Goal: Task Accomplishment & Management: Use online tool/utility

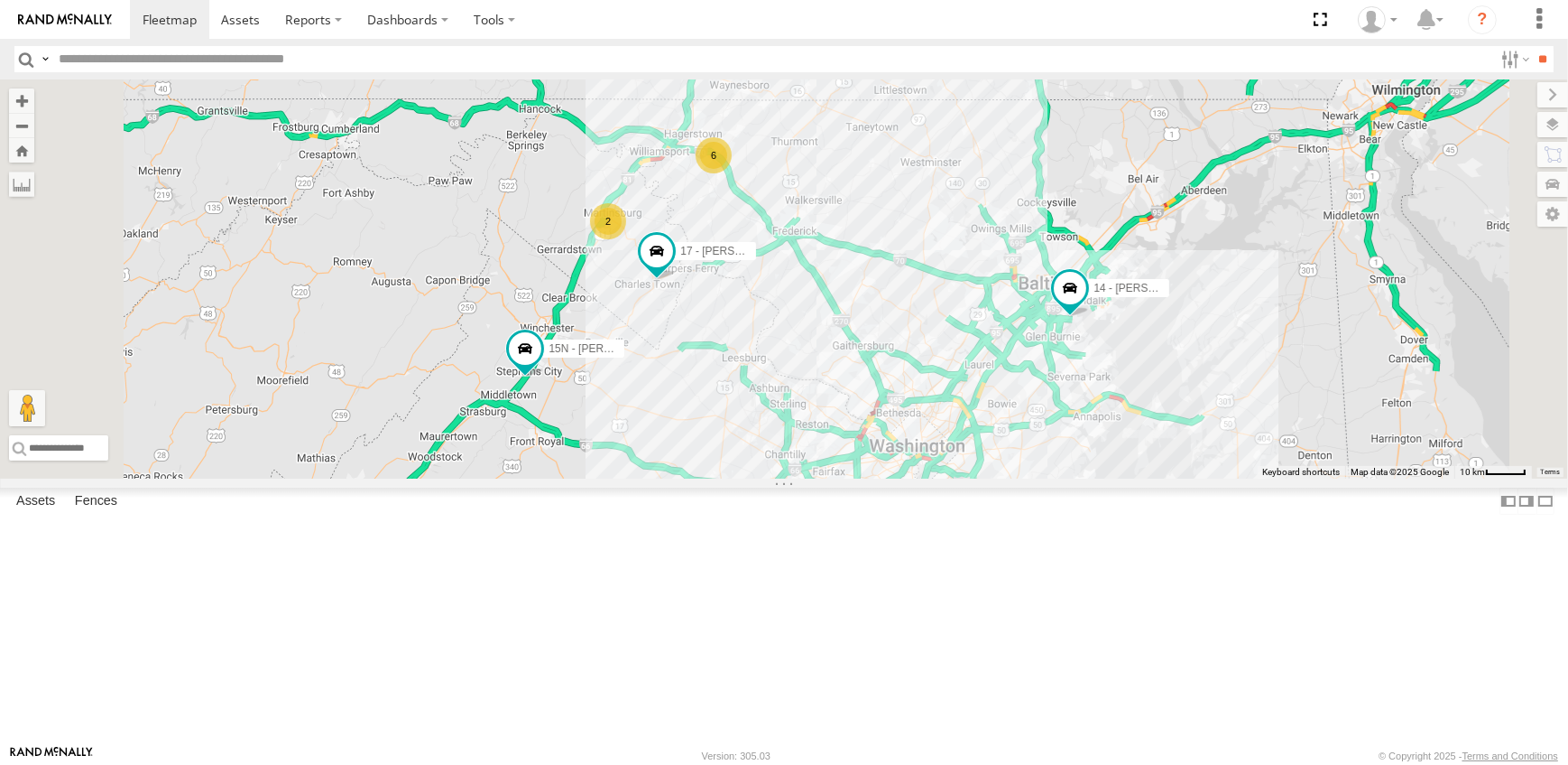
click at [0, 0] on link at bounding box center [0, 0] width 0 height 0
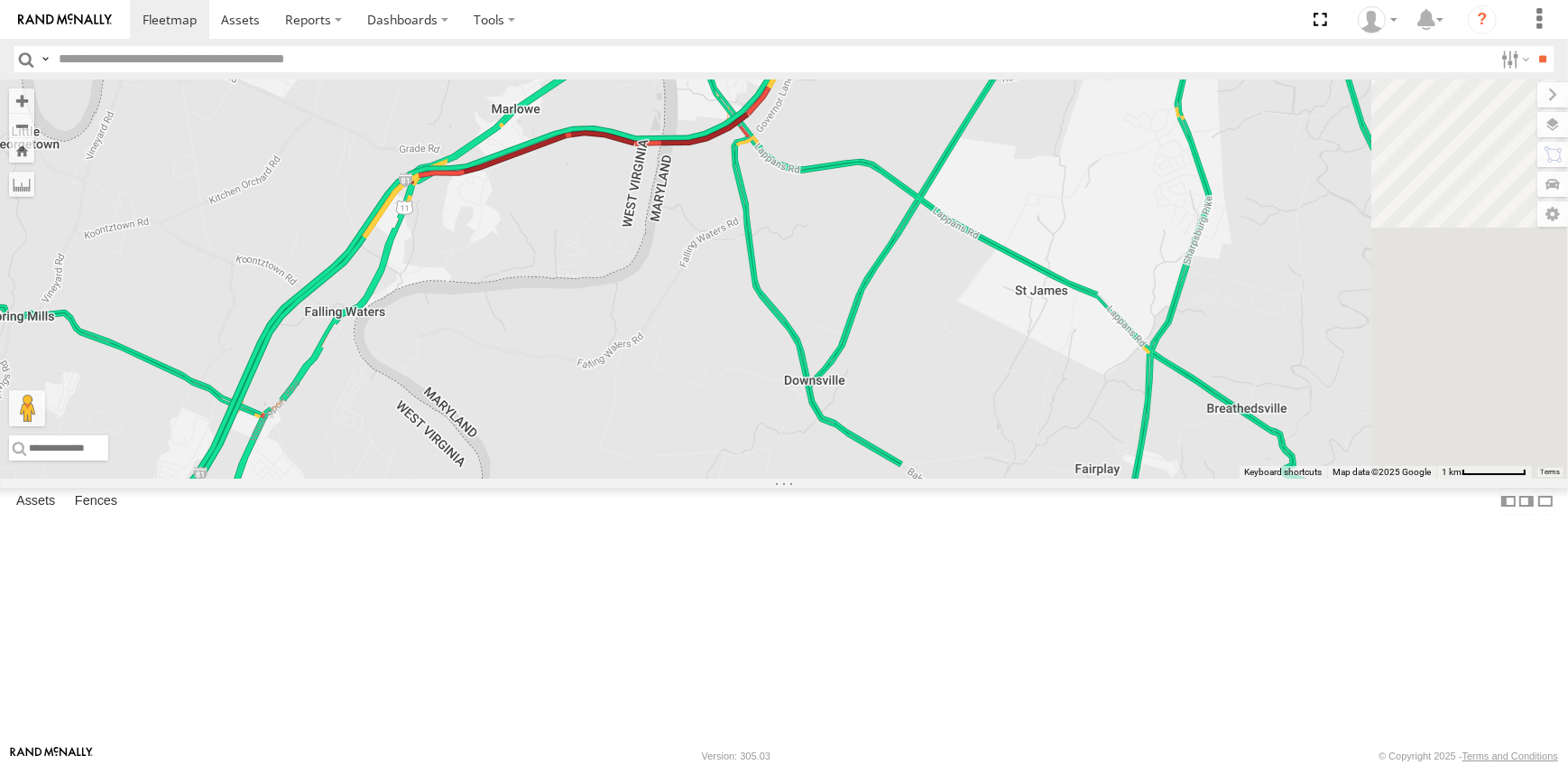
drag, startPoint x: 923, startPoint y: 185, endPoint x: 906, endPoint y: 517, distance: 332.4
click at [906, 479] on div "17 - JEFF 14 - JERMAINE 15N - JUSTIN" at bounding box center [784, 279] width 1568 height 399
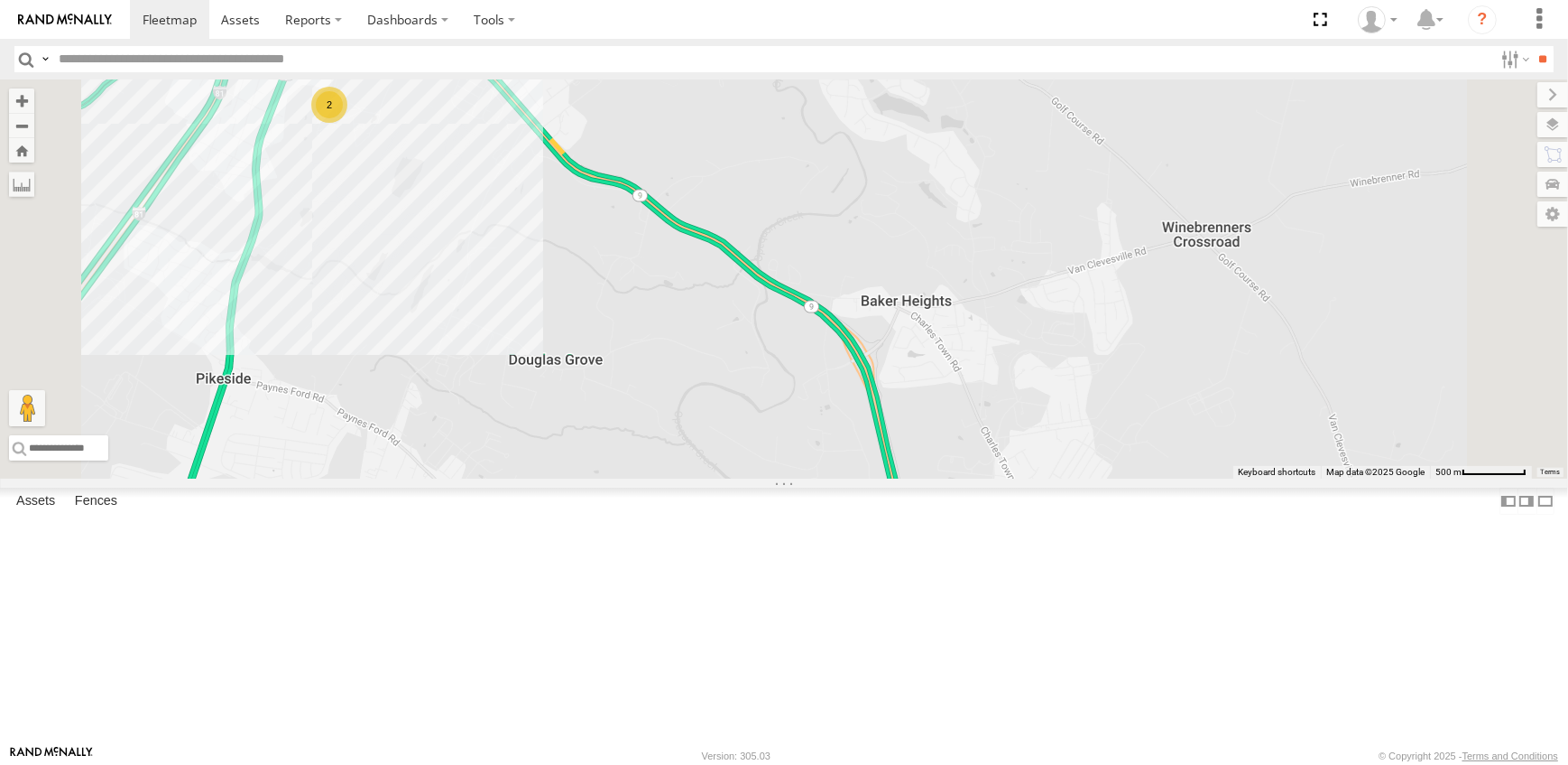
drag, startPoint x: 506, startPoint y: 241, endPoint x: 597, endPoint y: 305, distance: 111.3
click at [597, 305] on div "19 - MORGAN 09N - RICK 14 - JERMAINE 2" at bounding box center [784, 279] width 1568 height 399
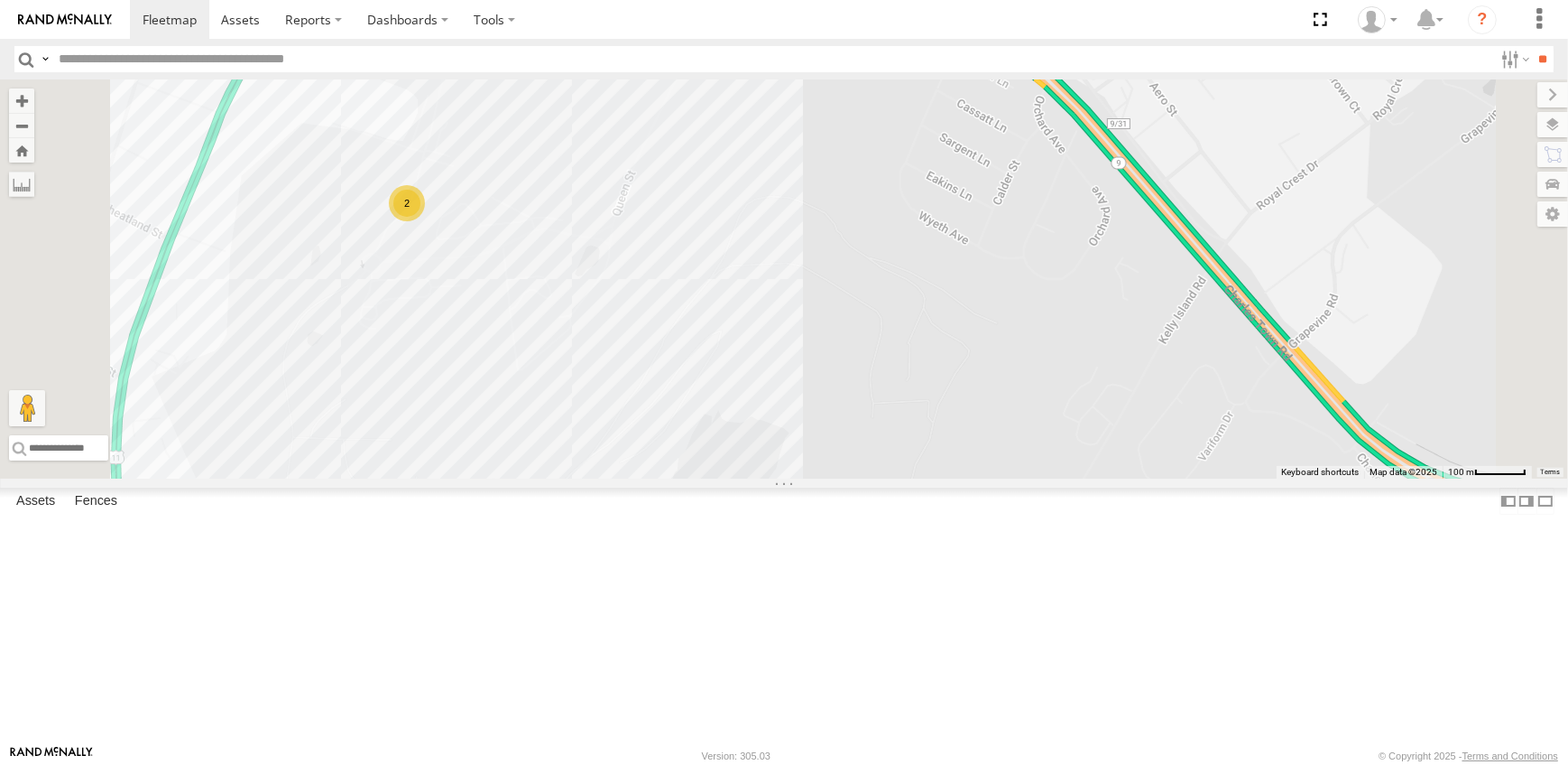
drag, startPoint x: 731, startPoint y: 209, endPoint x: 823, endPoint y: 434, distance: 243.1
click at [823, 434] on div "19 - MORGAN 09N - RICK 14 - JERMAINE 2" at bounding box center [784, 279] width 1568 height 399
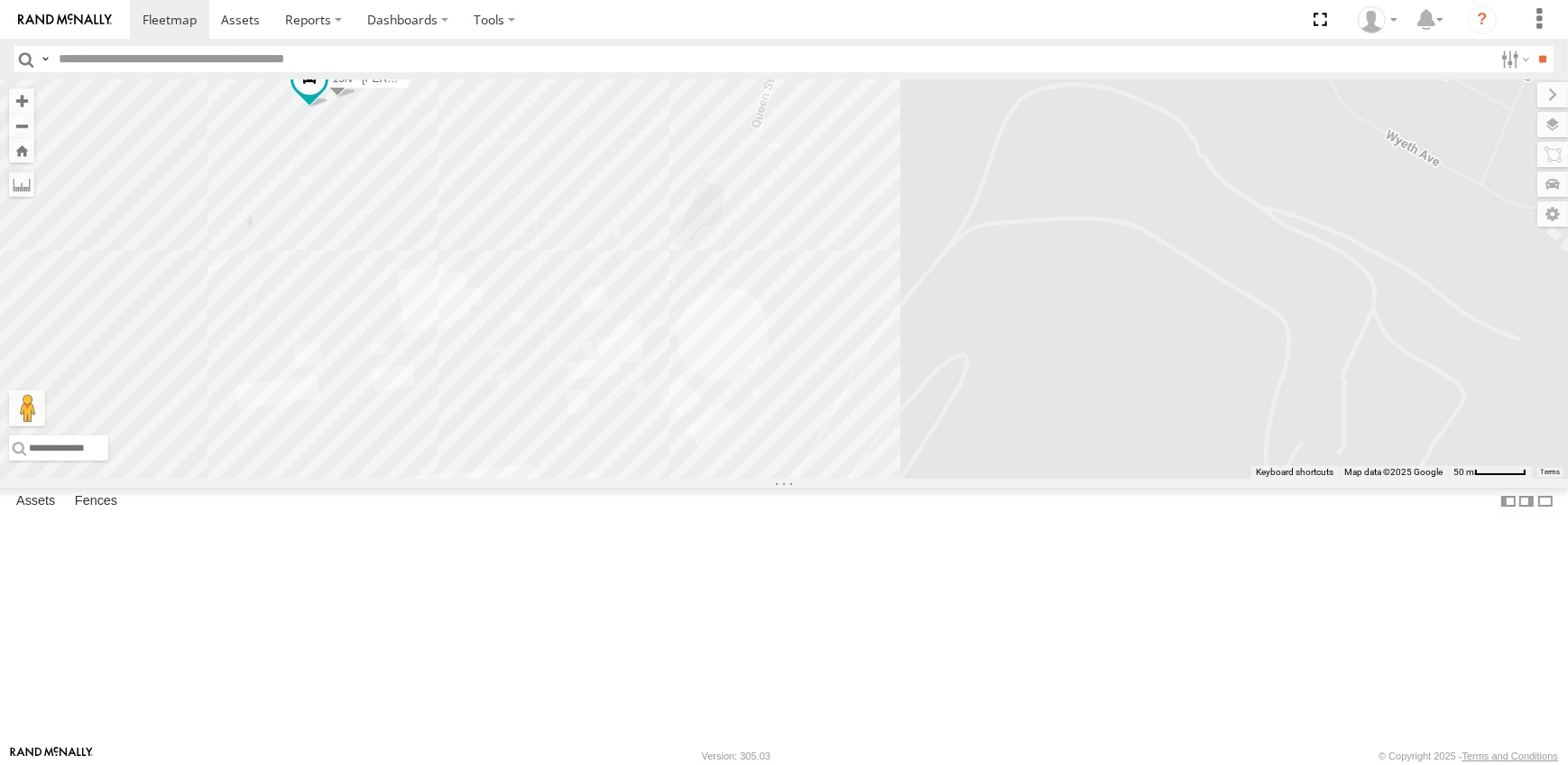
drag, startPoint x: 673, startPoint y: 442, endPoint x: 915, endPoint y: 438, distance: 242.0
click at [915, 438] on div "19 - MORGAN 09N - RICK 14 - JERMAINE 17 - JEFF 15N - JUSTIN" at bounding box center [784, 279] width 1568 height 399
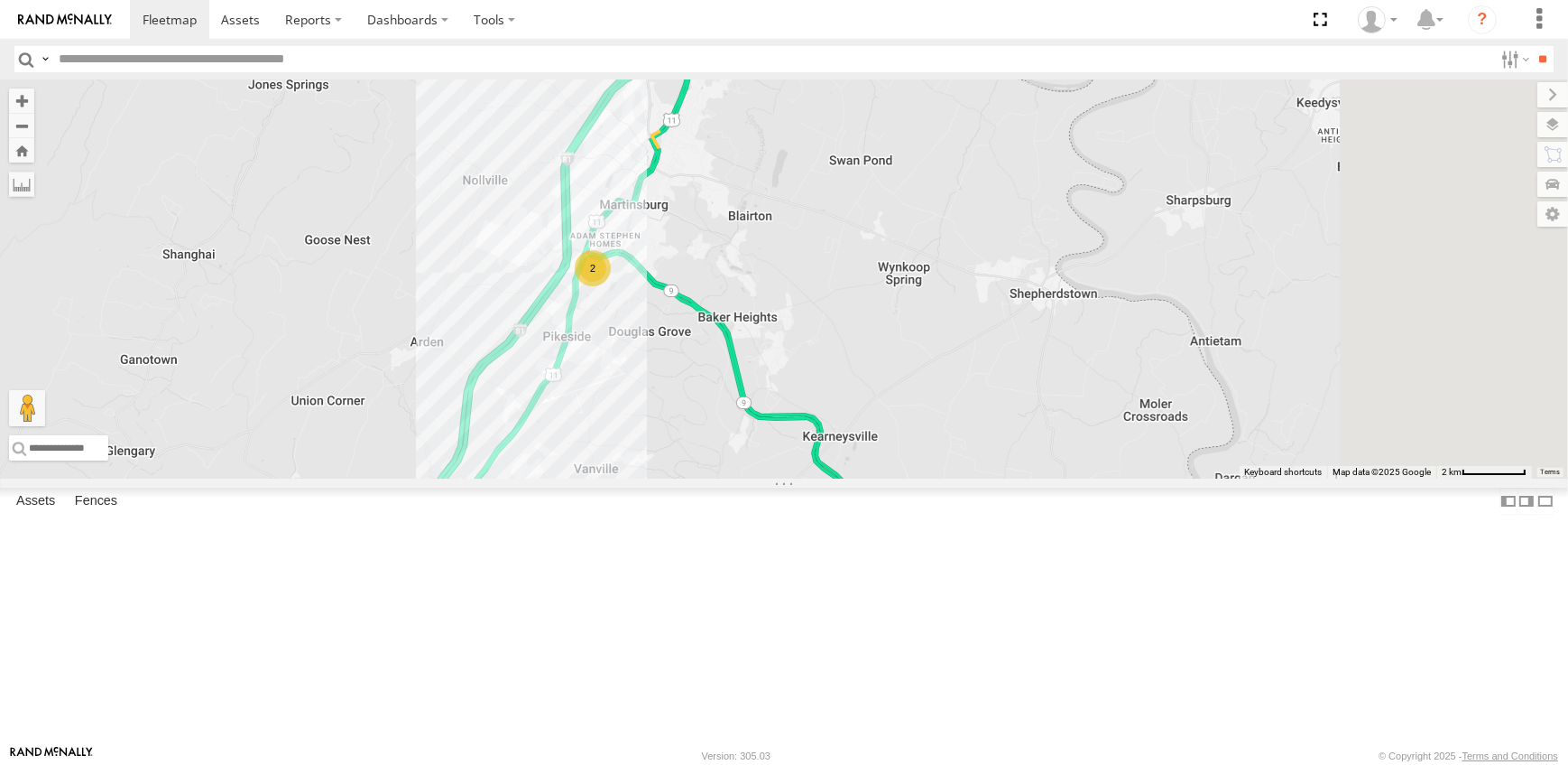
drag, startPoint x: 1304, startPoint y: 392, endPoint x: 1050, endPoint y: 415, distance: 255.0
click at [1050, 415] on div "19 - MORGAN 09N - RICK 14 - JERMAINE 2" at bounding box center [784, 279] width 1568 height 399
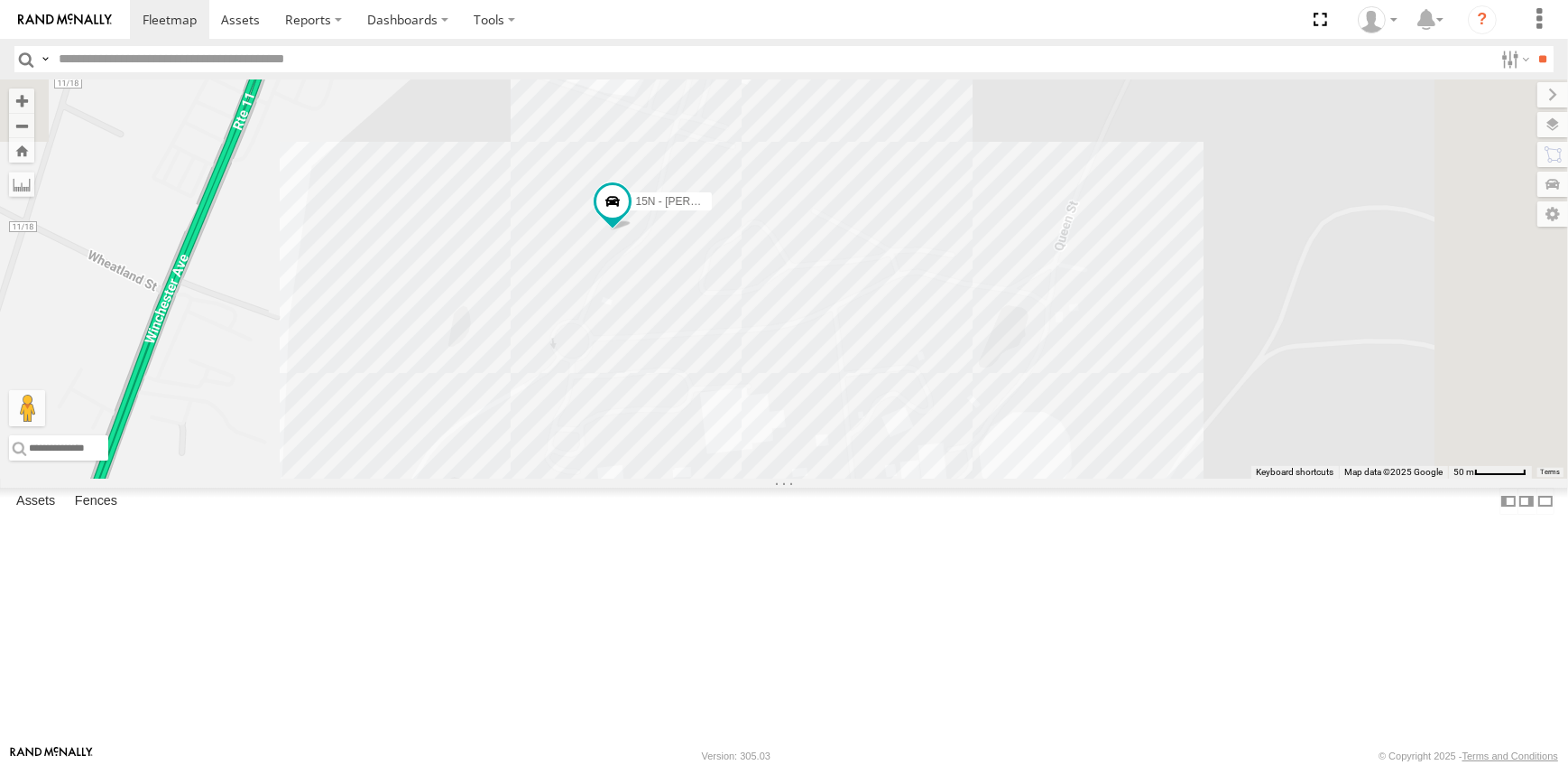
drag, startPoint x: 1071, startPoint y: 170, endPoint x: 881, endPoint y: 479, distance: 362.7
click at [881, 479] on div "19 - MORGAN 09N - RICK 14 - JERMAINE 15N - JUSTIN" at bounding box center [784, 279] width 1568 height 399
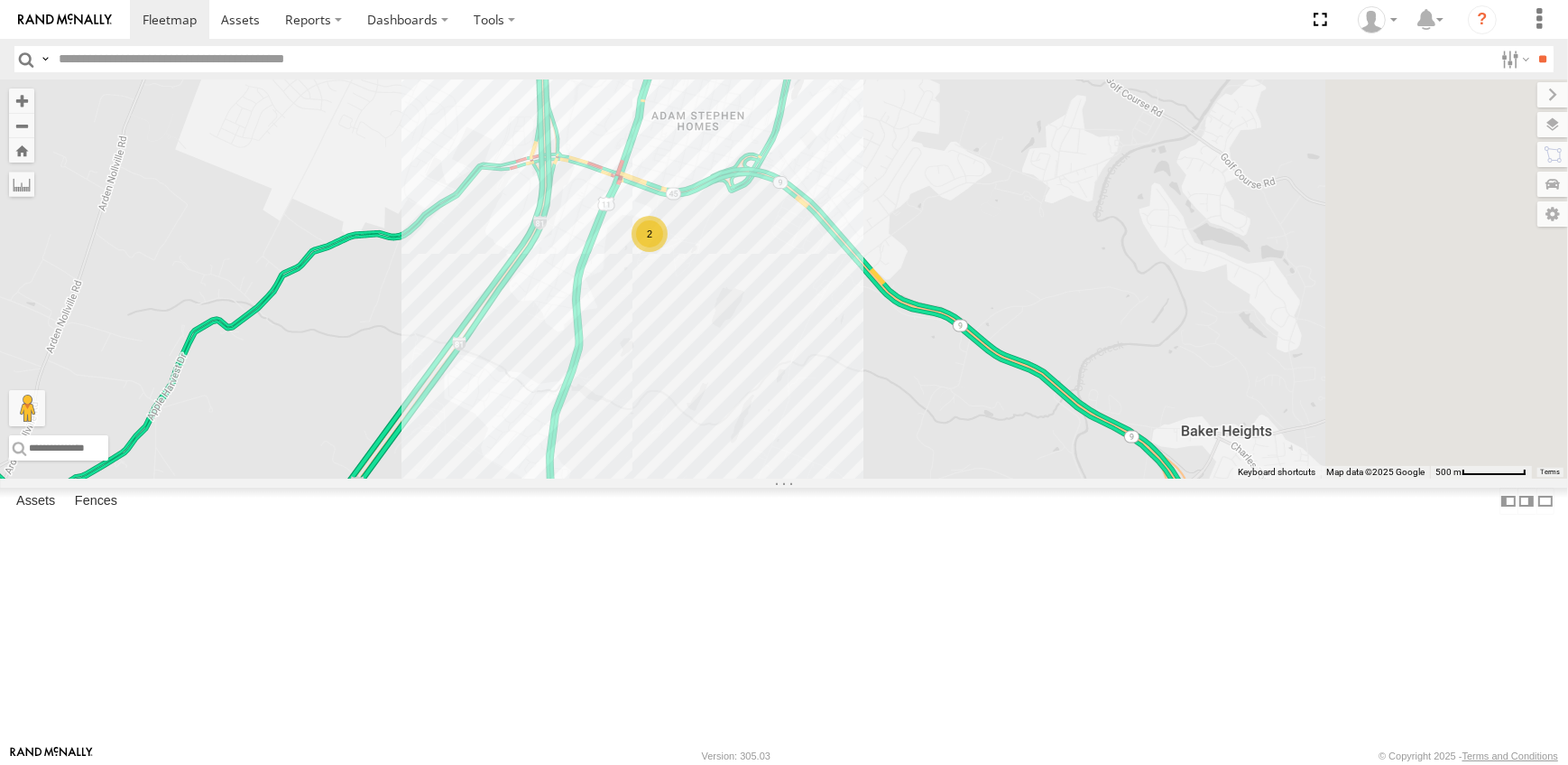
drag, startPoint x: 1214, startPoint y: 617, endPoint x: 1027, endPoint y: 498, distance: 221.7
click at [1027, 479] on div "19 - MORGAN 09N - RICK 14 - JERMAINE 2" at bounding box center [784, 279] width 1568 height 399
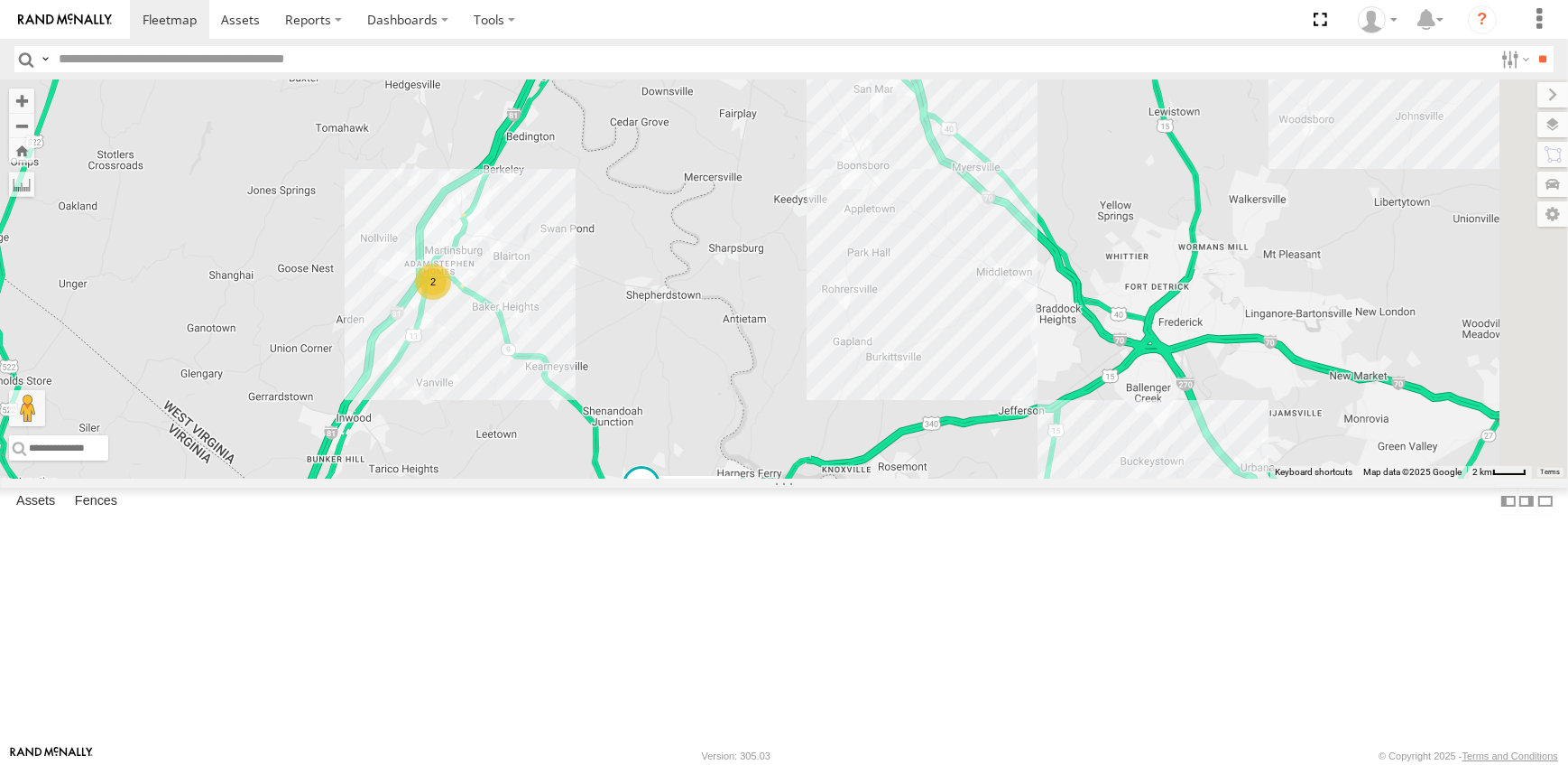
drag, startPoint x: 1205, startPoint y: 655, endPoint x: 826, endPoint y: 535, distance: 397.5
click at [826, 479] on div "19 - MORGAN 09N - RICK 14 - JERMAINE 2 6" at bounding box center [784, 279] width 1568 height 399
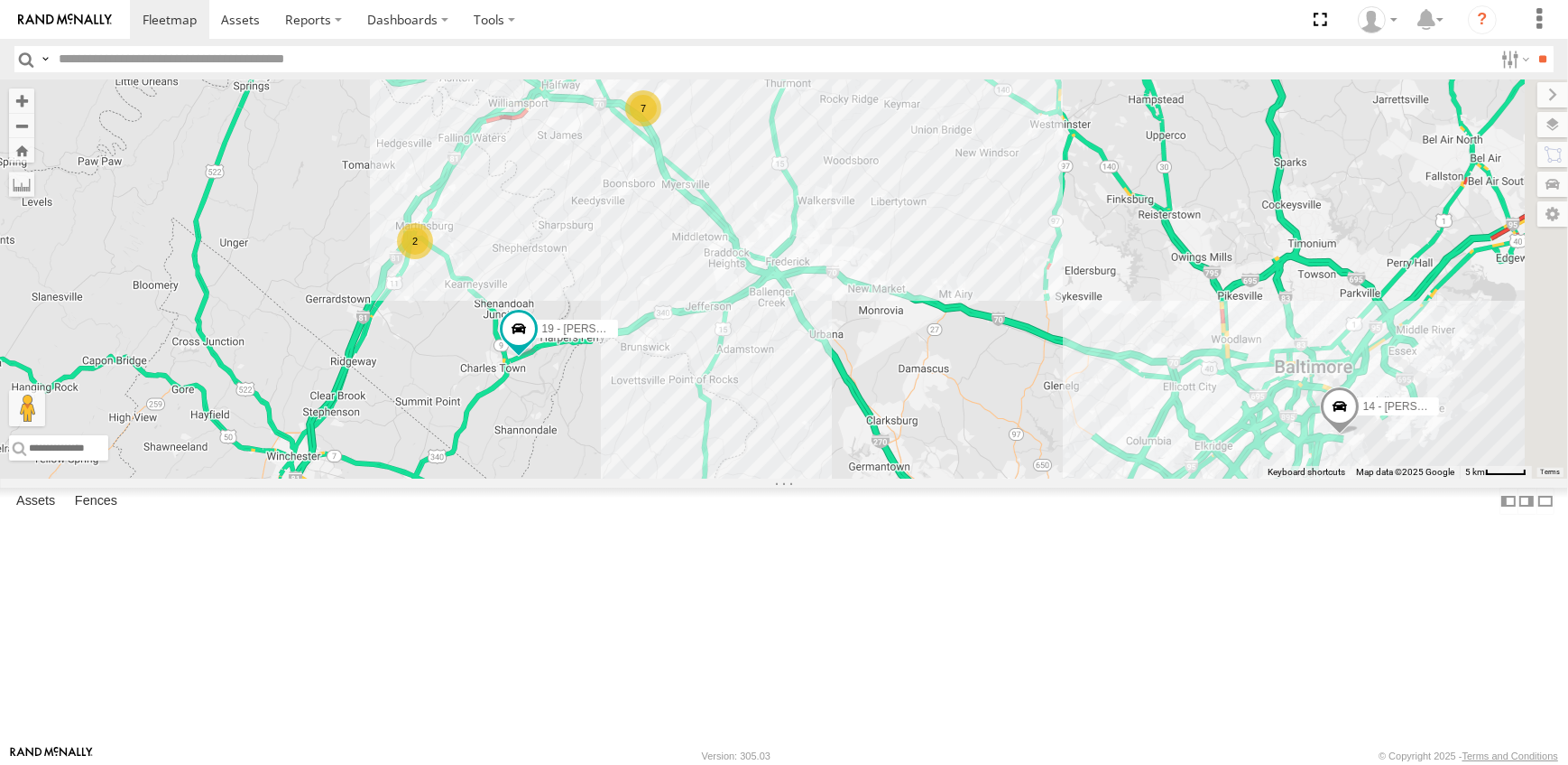
drag, startPoint x: 1289, startPoint y: 668, endPoint x: 982, endPoint y: 533, distance: 335.4
click at [982, 479] on div "19 - MORGAN 14 - JERMAINE 7 2" at bounding box center [784, 279] width 1568 height 399
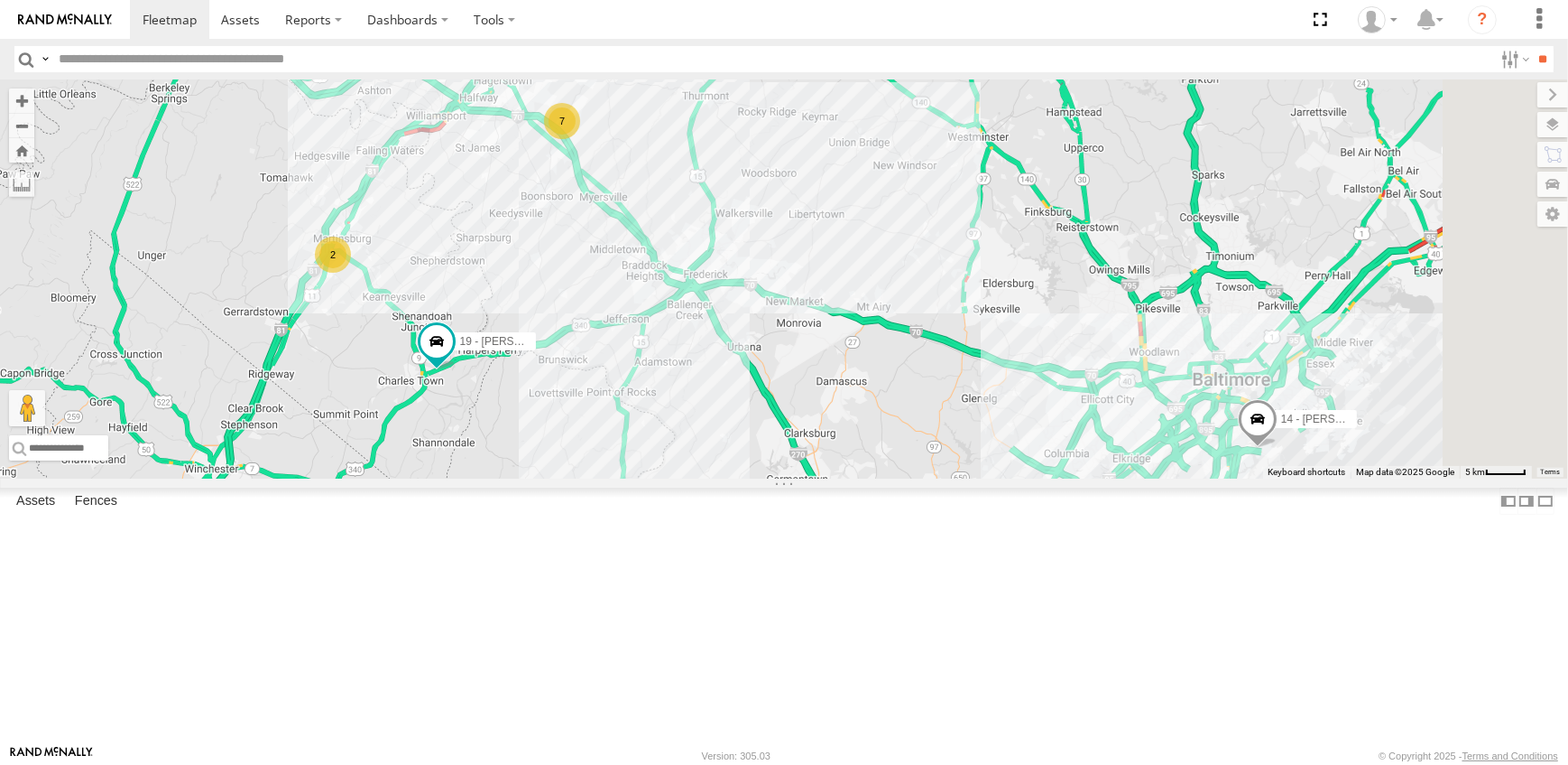
drag, startPoint x: 1054, startPoint y: 559, endPoint x: 970, endPoint y: 573, distance: 85.2
click at [970, 479] on div "19 - MORGAN 14 - JERMAINE 7 2" at bounding box center [784, 279] width 1568 height 399
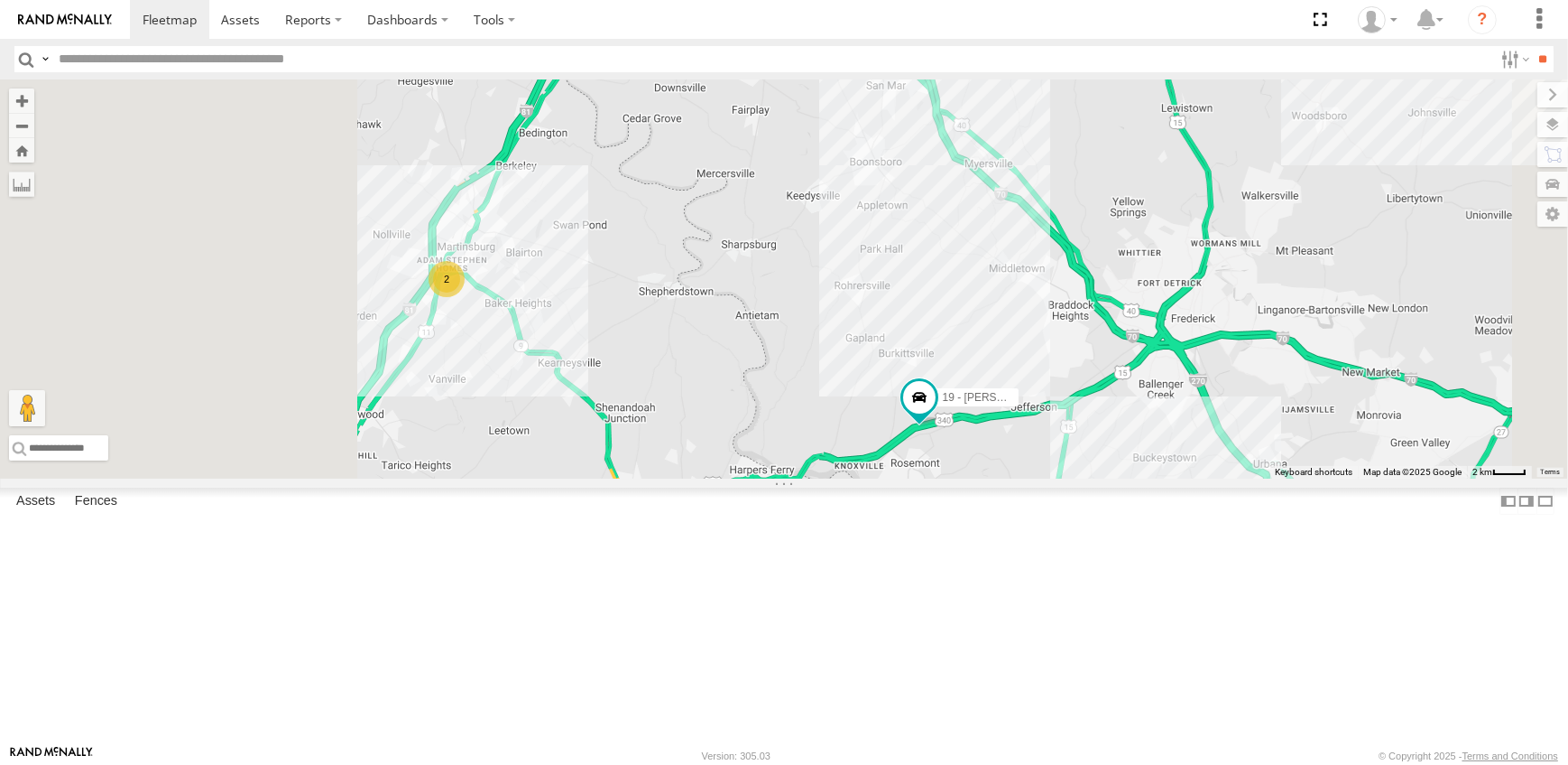
drag, startPoint x: 559, startPoint y: 405, endPoint x: 711, endPoint y: 492, distance: 175.1
click at [711, 479] on div "19 - MORGAN 09N - RICK 14 - JERMAINE 2 6" at bounding box center [784, 279] width 1568 height 399
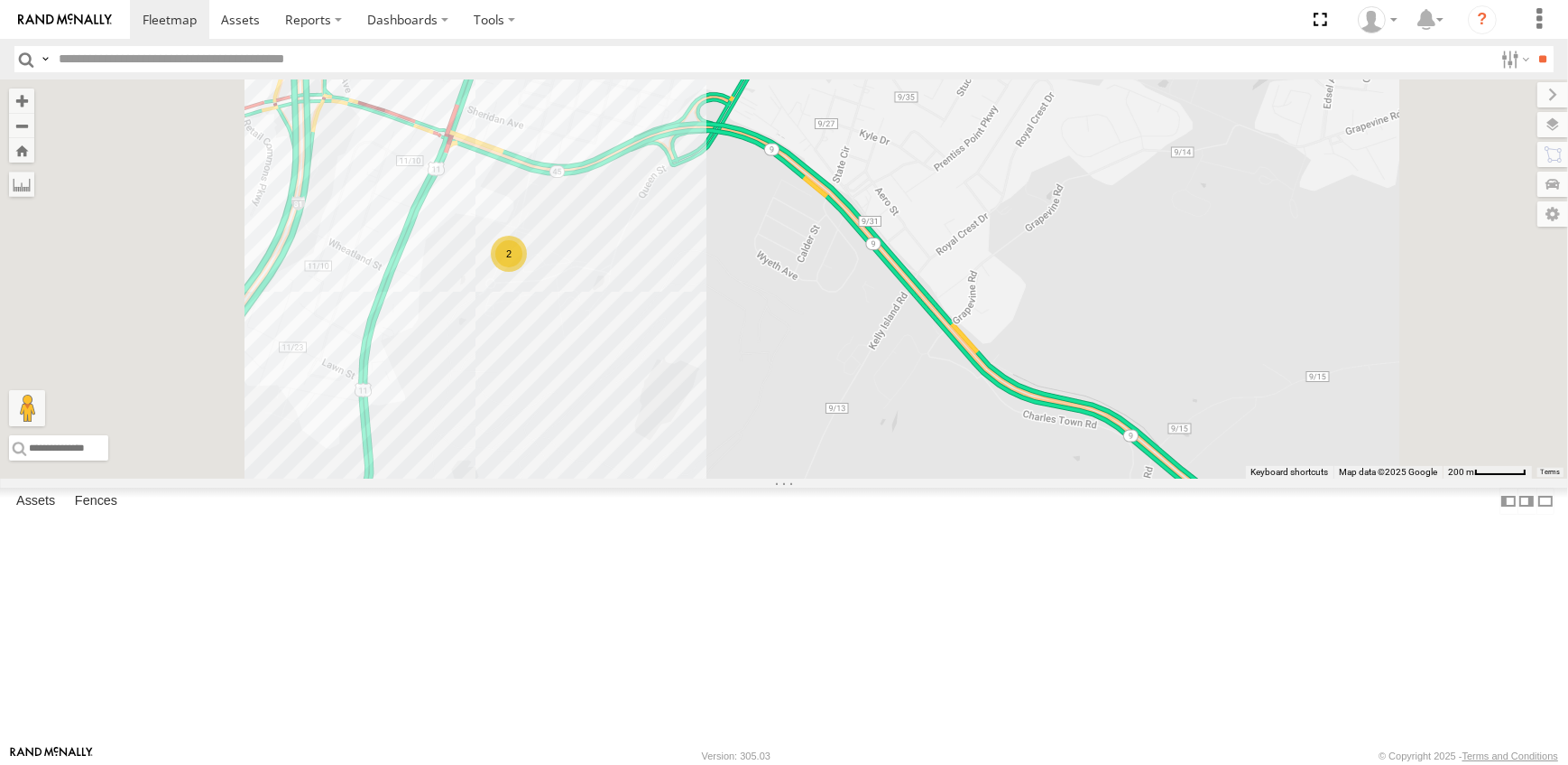
drag, startPoint x: 712, startPoint y: 384, endPoint x: 790, endPoint y: 549, distance: 182.5
click at [790, 479] on div "19 - MORGAN 09N - RICK 14 - JERMAINE 2" at bounding box center [784, 279] width 1568 height 399
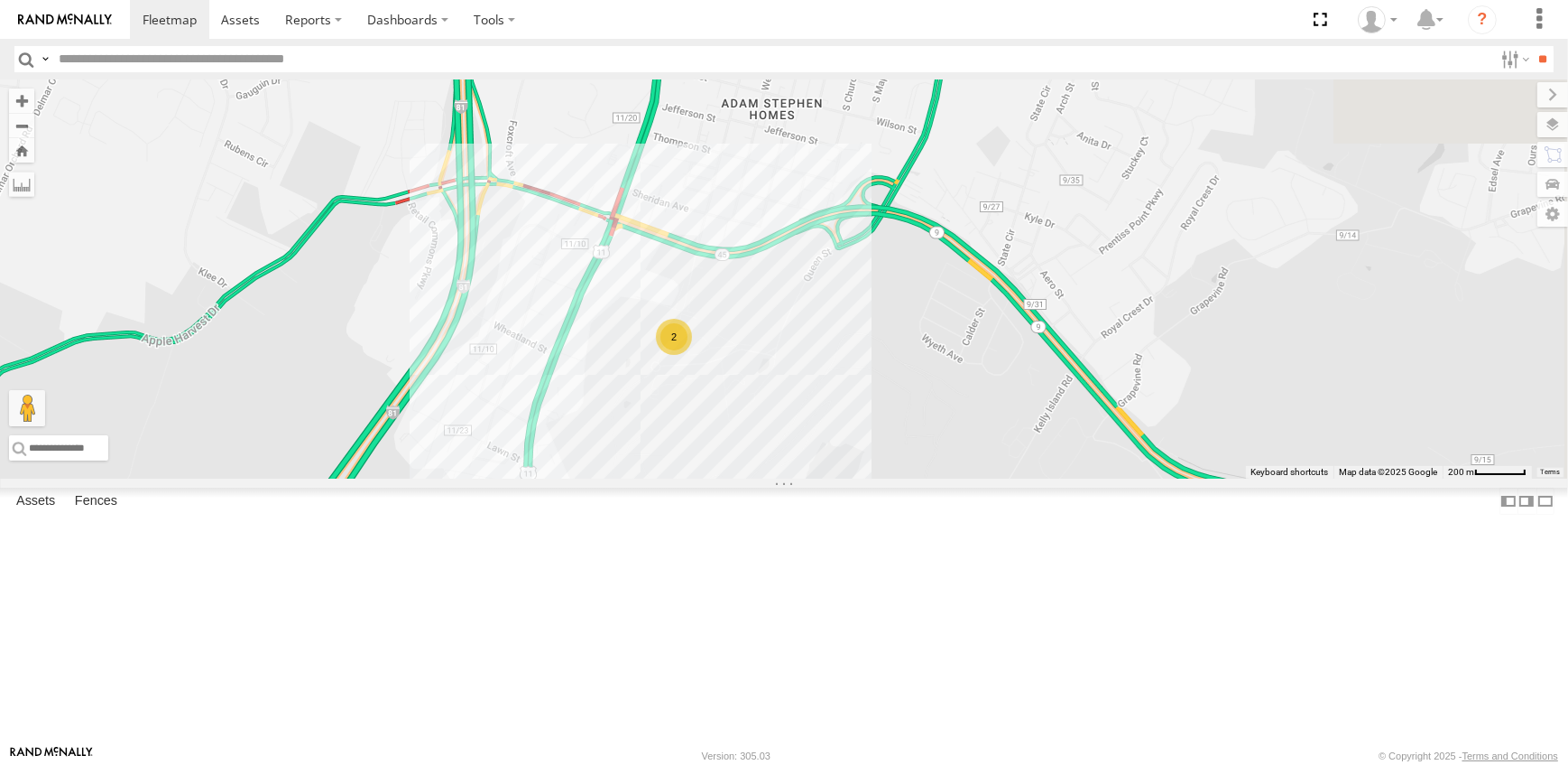
drag, startPoint x: 1127, startPoint y: 393, endPoint x: 1058, endPoint y: 429, distance: 77.8
click at [1058, 429] on div "19 - MORGAN 09N - RICK 14 - JERMAINE 2" at bounding box center [784, 279] width 1568 height 399
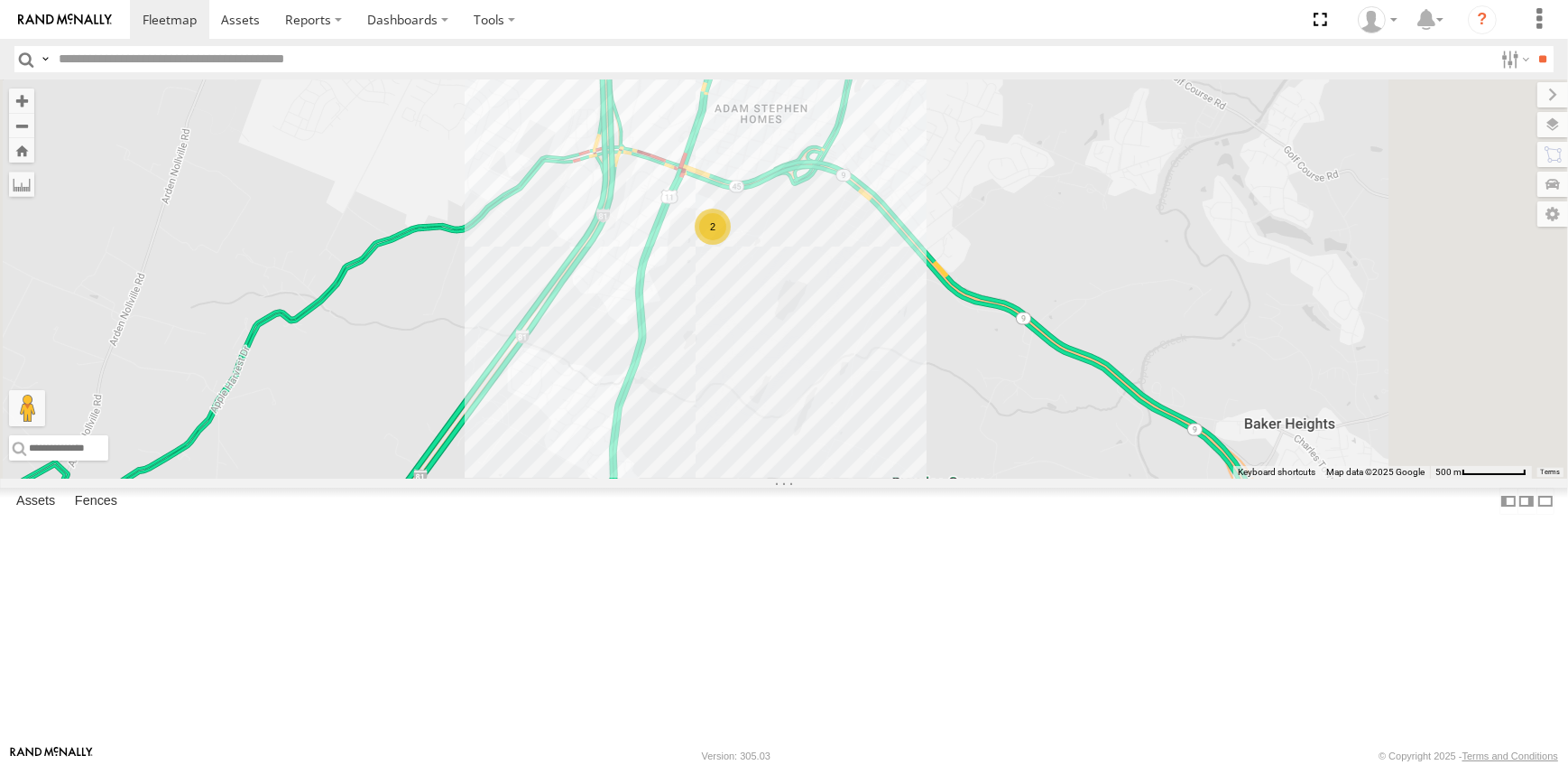
drag, startPoint x: 1098, startPoint y: 583, endPoint x: 1058, endPoint y: 501, distance: 91.2
click at [1058, 479] on div "19 - MORGAN 09N - RICK 14 - JERMAINE 2" at bounding box center [784, 279] width 1568 height 399
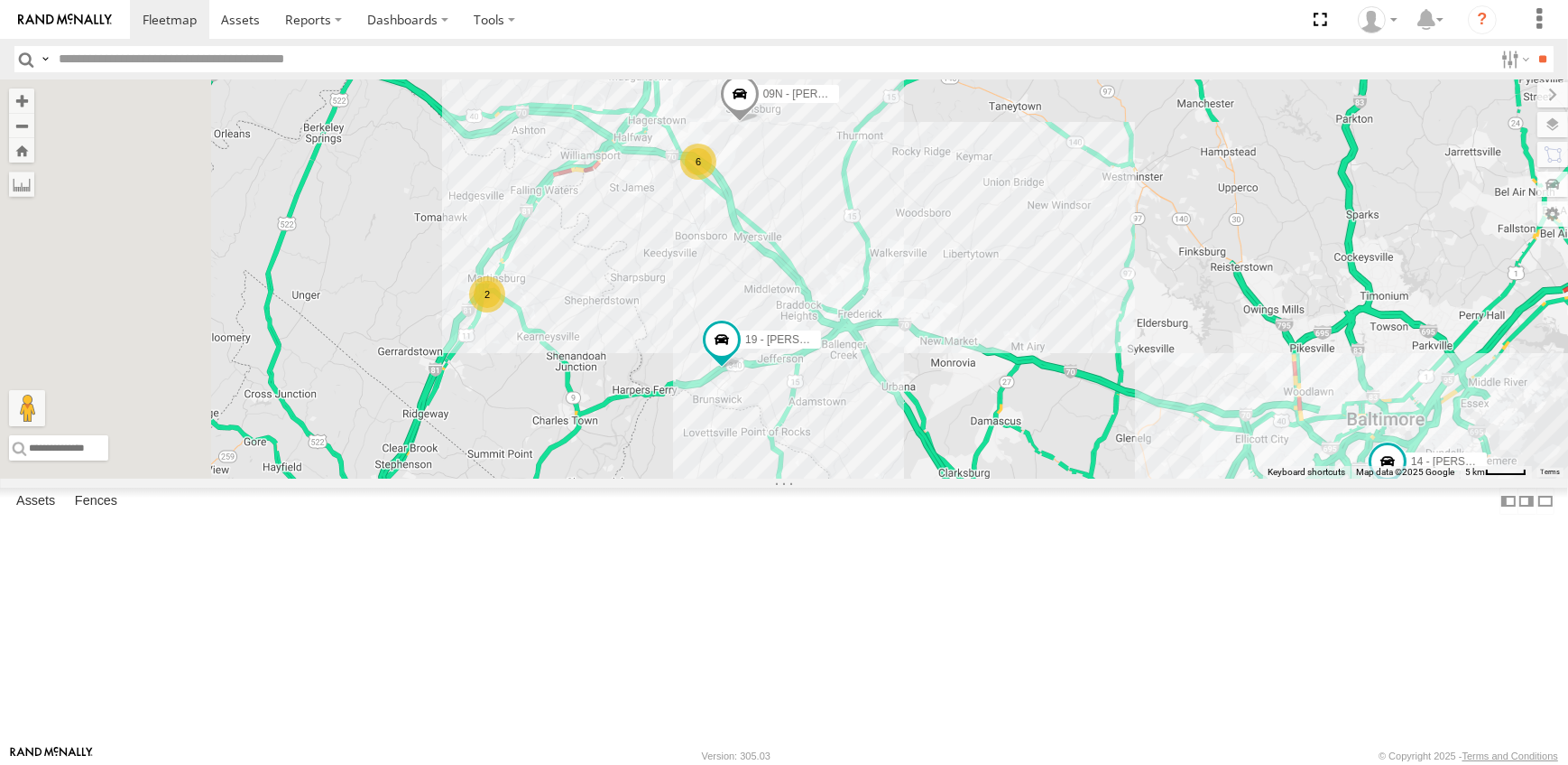
drag, startPoint x: 580, startPoint y: 449, endPoint x: 734, endPoint y: 478, distance: 156.7
click at [734, 478] on div "19 - MORGAN 09N - RICK 2 14 - JERMAINE 6" at bounding box center [784, 279] width 1568 height 399
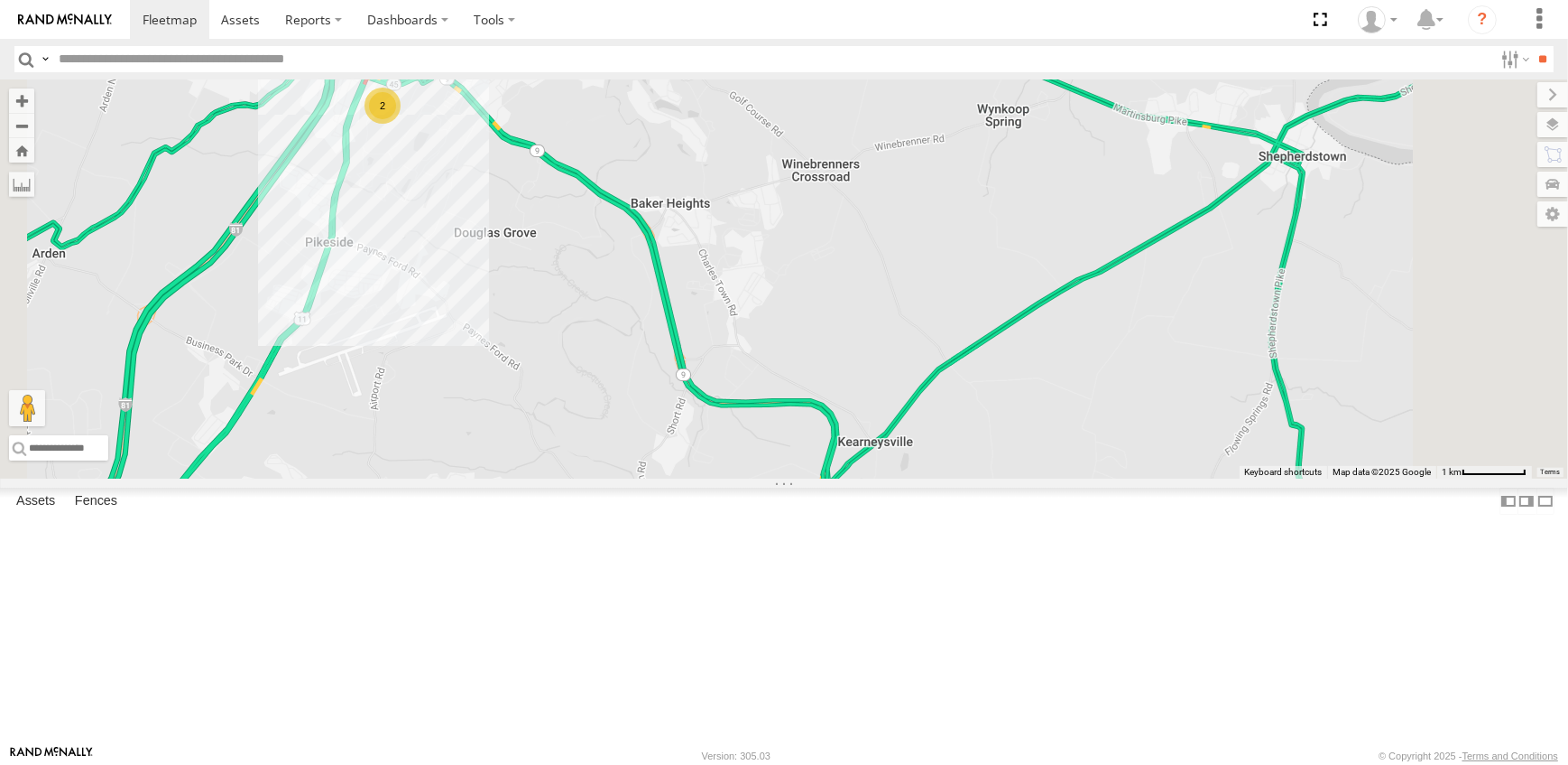
drag, startPoint x: 642, startPoint y: 301, endPoint x: 802, endPoint y: 448, distance: 217.3
click at [802, 448] on div "19 - MORGAN 09N - RICK 14 - JERMAINE 2" at bounding box center [784, 279] width 1568 height 399
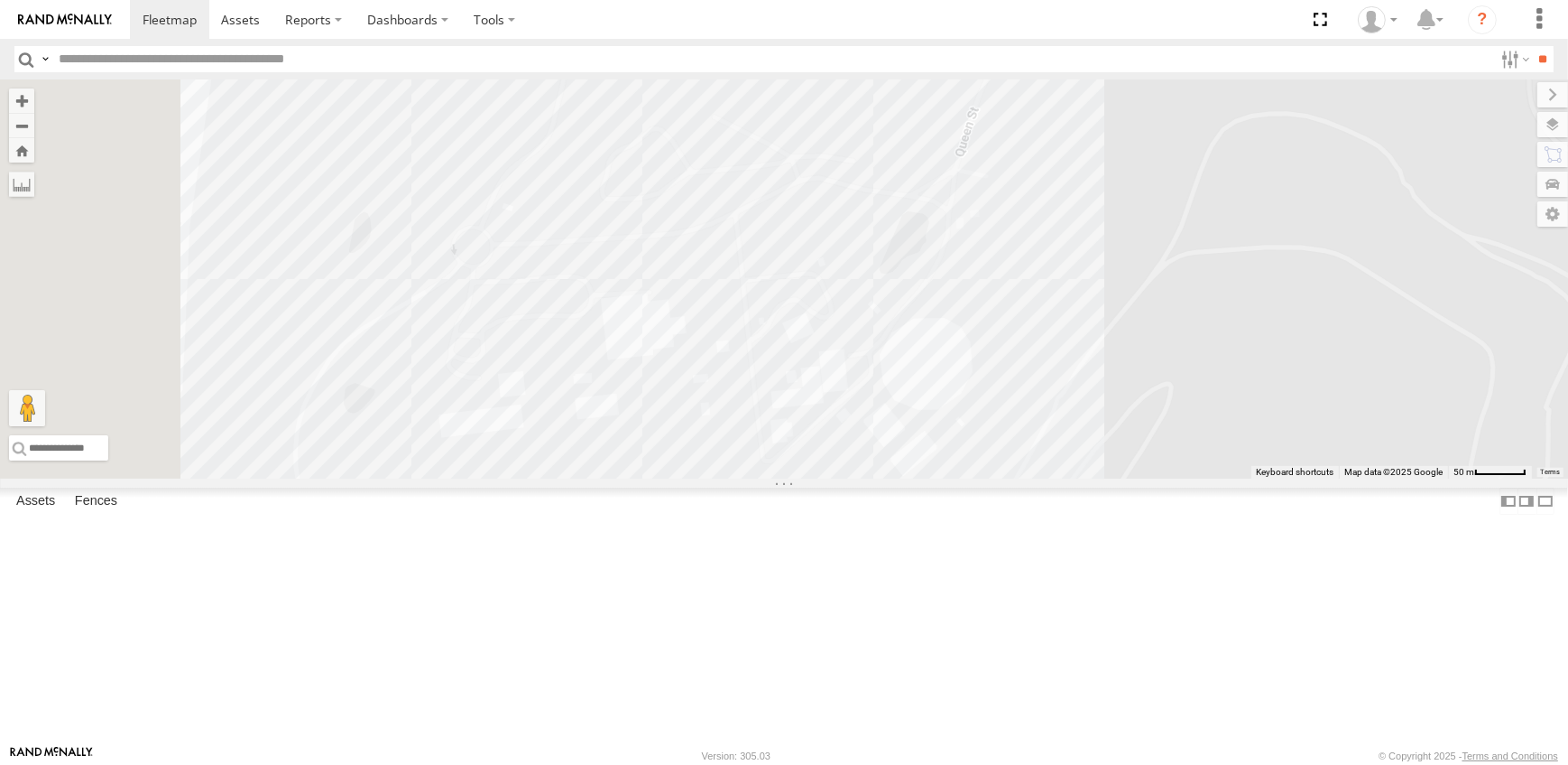
drag, startPoint x: 702, startPoint y: 270, endPoint x: 944, endPoint y: 589, distance: 400.4
click at [944, 479] on div "19 - MORGAN 09N - RICK 14 - JERMAINE" at bounding box center [784, 279] width 1568 height 399
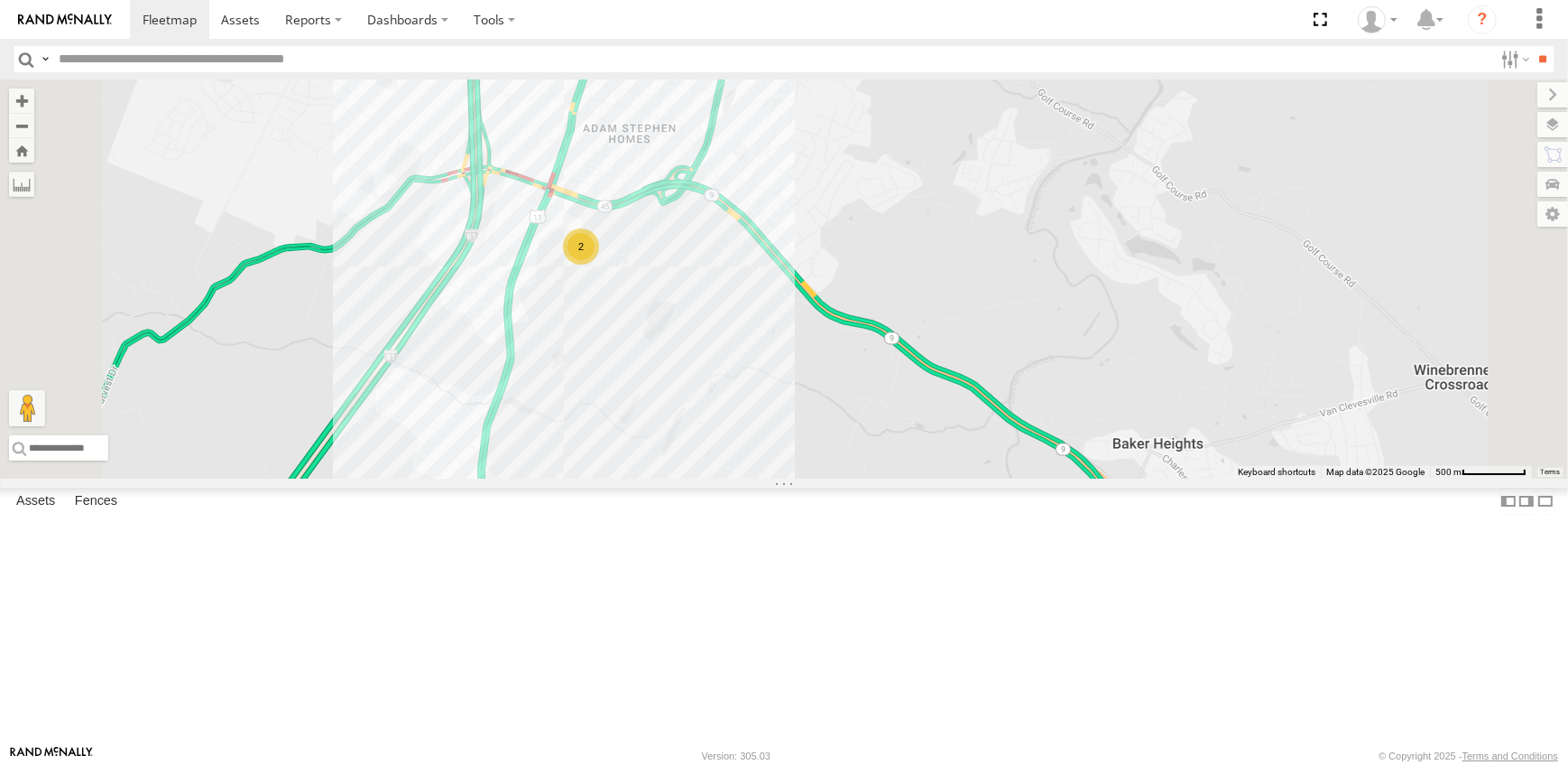
drag, startPoint x: 1107, startPoint y: 681, endPoint x: 910, endPoint y: 446, distance: 306.6
click at [910, 446] on div "19 - MORGAN 09N - RICK 14 - JERMAINE 2" at bounding box center [784, 279] width 1568 height 399
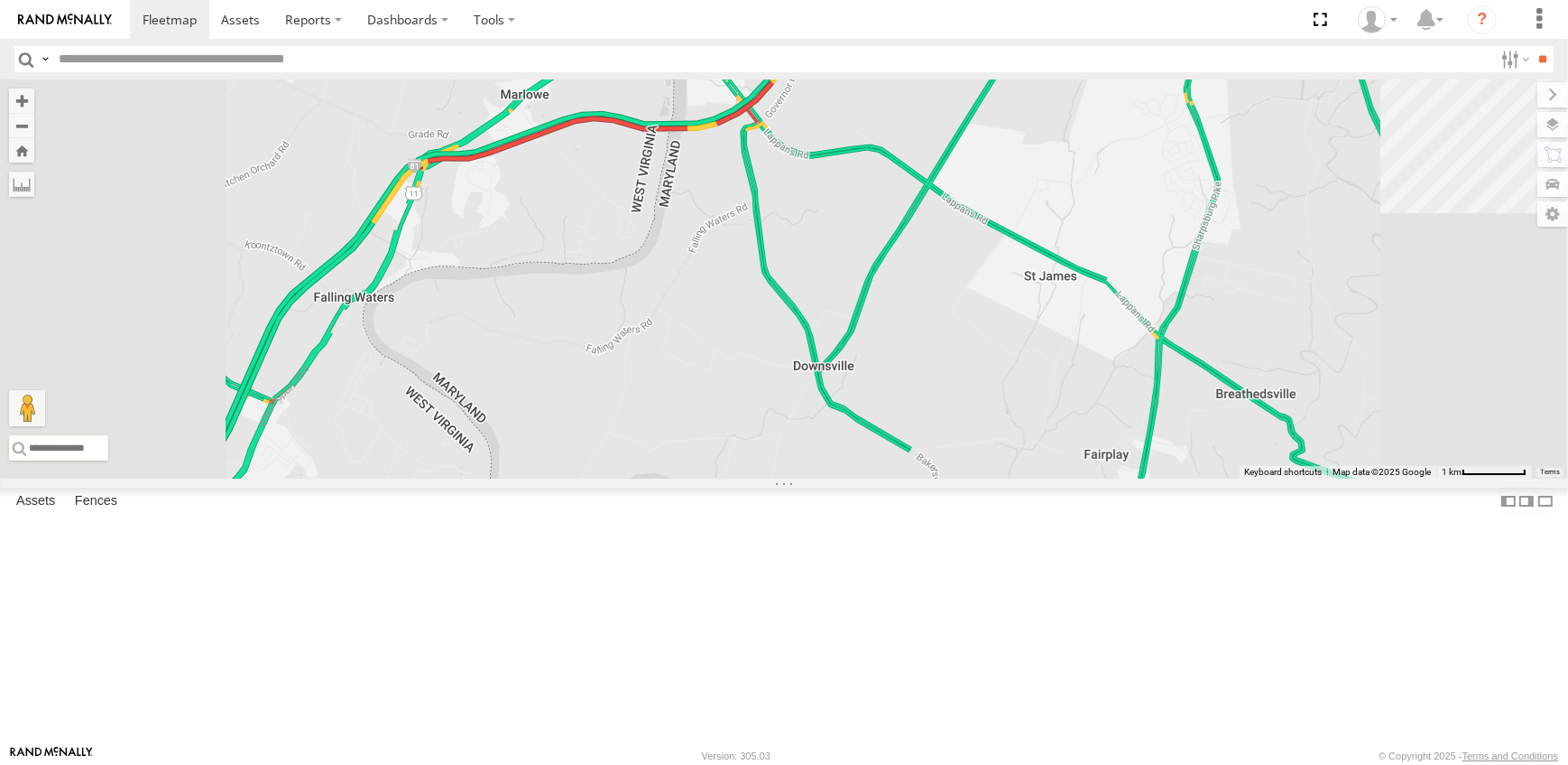
drag, startPoint x: 772, startPoint y: 228, endPoint x: 786, endPoint y: 531, distance: 303.3
click at [786, 479] on div "19 - MORGAN 09N - RICK 14 - JERMAINE" at bounding box center [784, 279] width 1568 height 399
